Goal: Transaction & Acquisition: Obtain resource

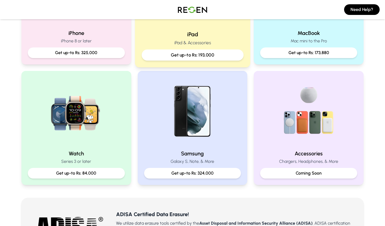
scroll to position [186, 0]
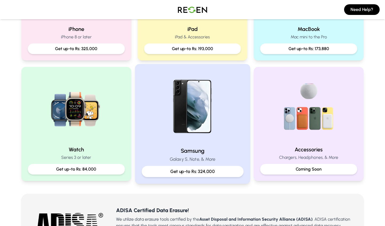
click at [205, 175] on p "Get up-to Rs: 324,000" at bounding box center [192, 172] width 93 height 7
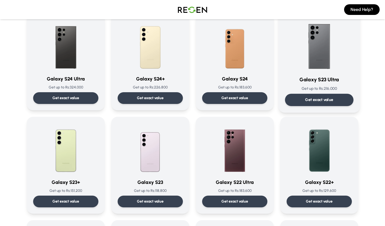
scroll to position [48, 0]
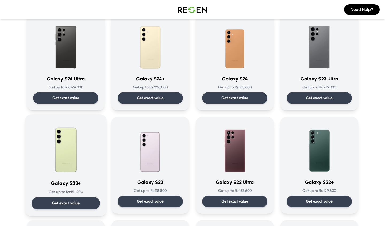
click at [72, 203] on p "Get exact value" at bounding box center [66, 204] width 28 height 6
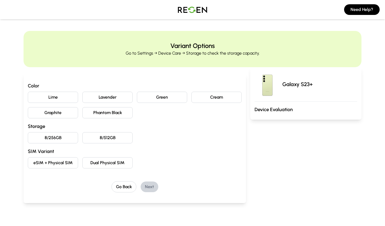
click at [155, 98] on button "Green" at bounding box center [162, 97] width 50 height 11
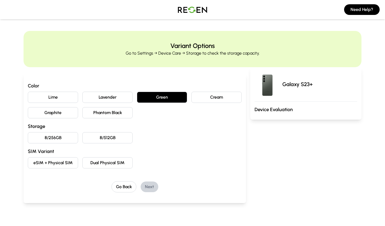
click at [70, 99] on button "Lime" at bounding box center [53, 97] width 50 height 11
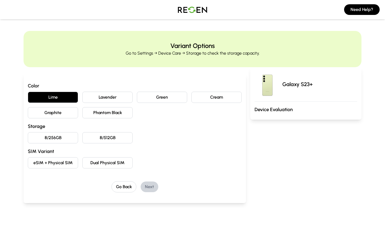
click at [208, 95] on button "Cream" at bounding box center [216, 97] width 50 height 11
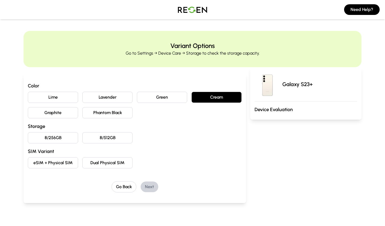
click at [113, 97] on button "Lavender" at bounding box center [107, 97] width 50 height 11
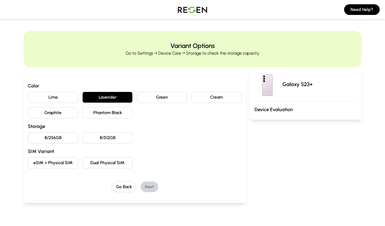
click at [70, 109] on button "Graphite" at bounding box center [53, 112] width 50 height 11
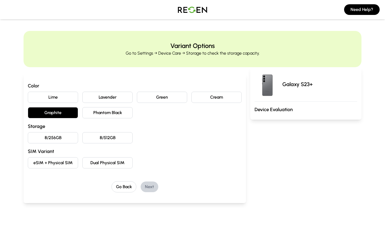
click at [92, 109] on button "Phantom Black" at bounding box center [107, 112] width 50 height 11
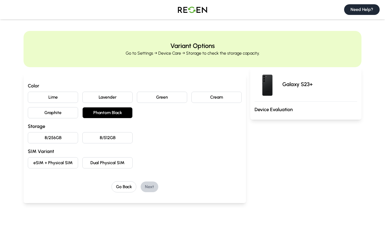
click at [353, 7] on button "Need Help?" at bounding box center [362, 9] width 36 height 11
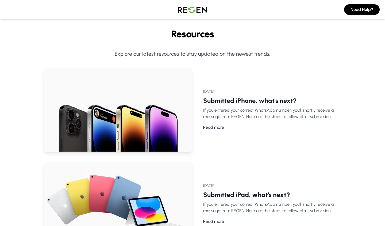
click at [184, 8] on img at bounding box center [192, 9] width 37 height 15
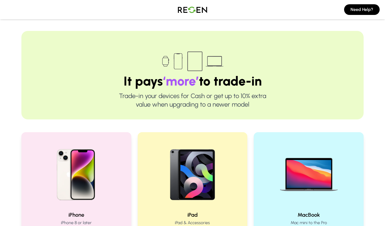
scroll to position [-1, 0]
